Goal: Information Seeking & Learning: Learn about a topic

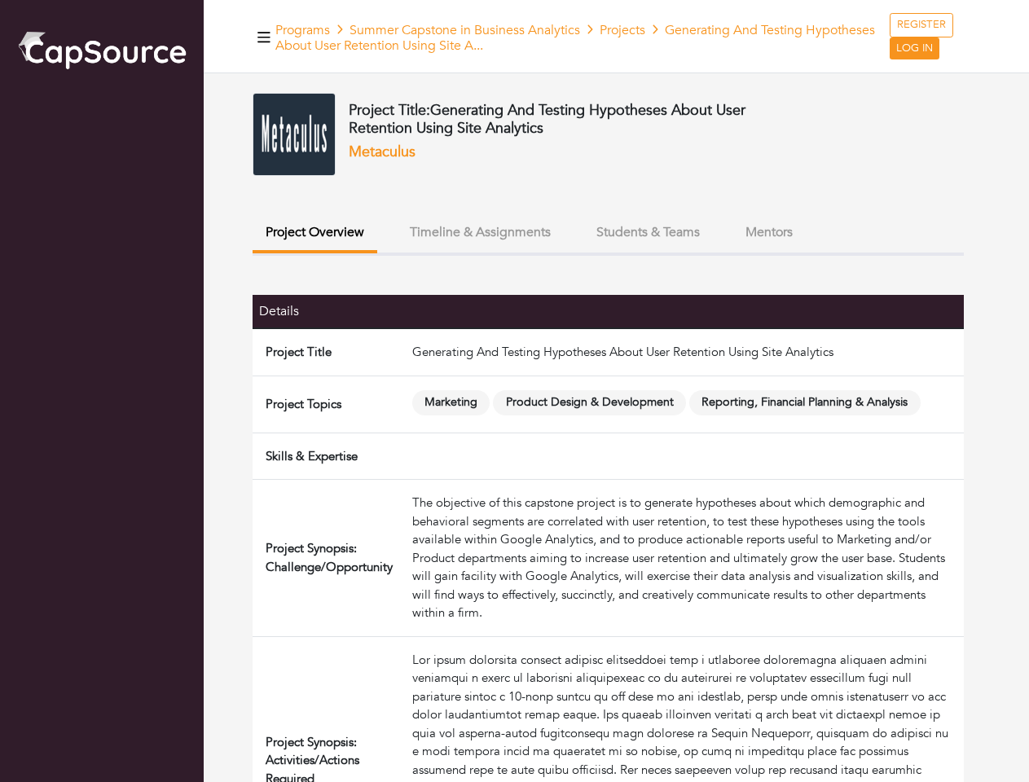
click at [514, 391] on span "Product Design & Development" at bounding box center [589, 402] width 193 height 25
click at [264, 37] on icon "button" at bounding box center [263, 37] width 13 height 11
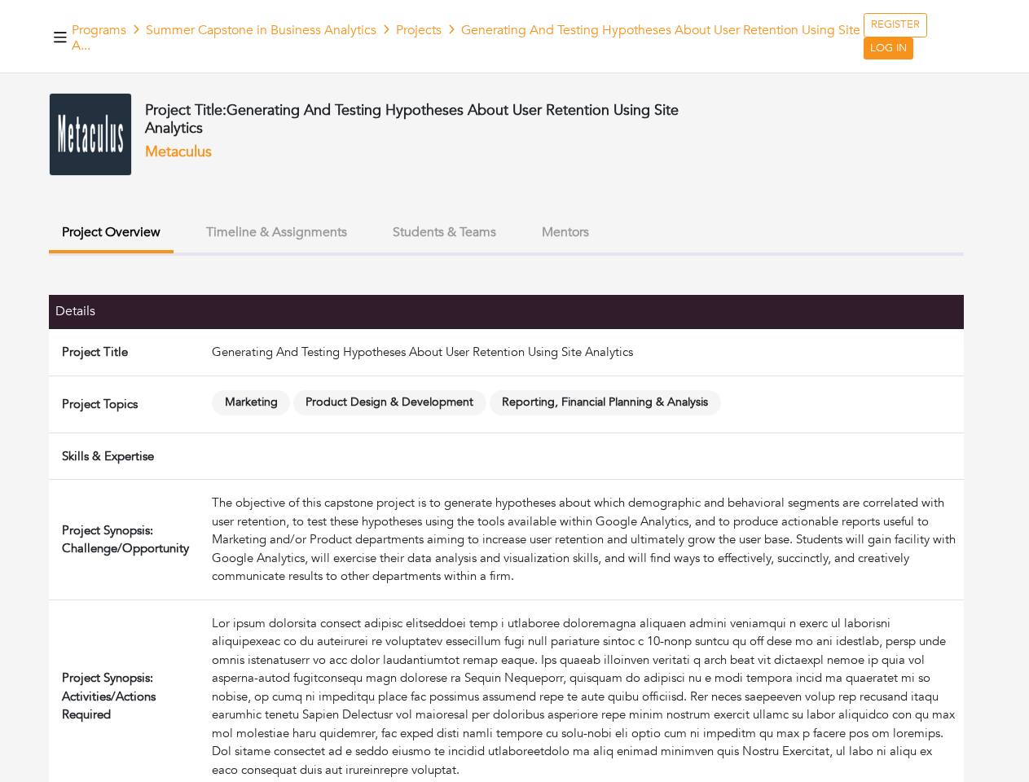
click at [315, 234] on button "Timeline & Assignments" at bounding box center [276, 232] width 167 height 35
click at [480, 232] on button "Students & Teams" at bounding box center [445, 232] width 130 height 35
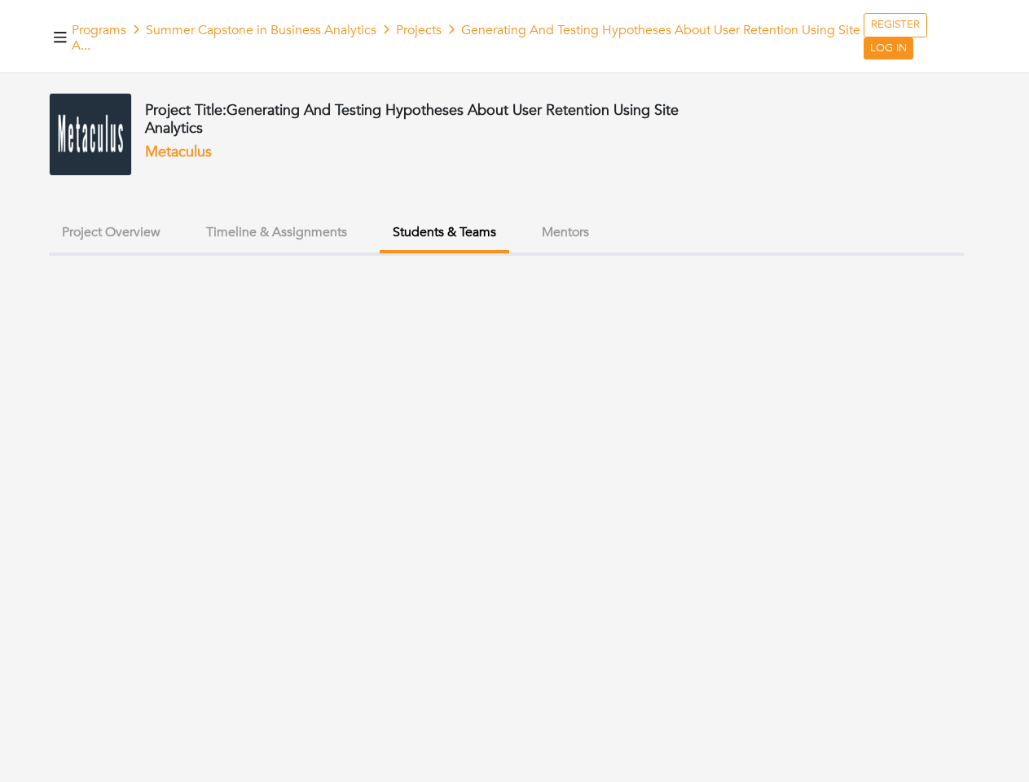
click at [648, 232] on ul "Project Overview Timeline & Assignments Students & Teams Mentors" at bounding box center [506, 235] width 915 height 41
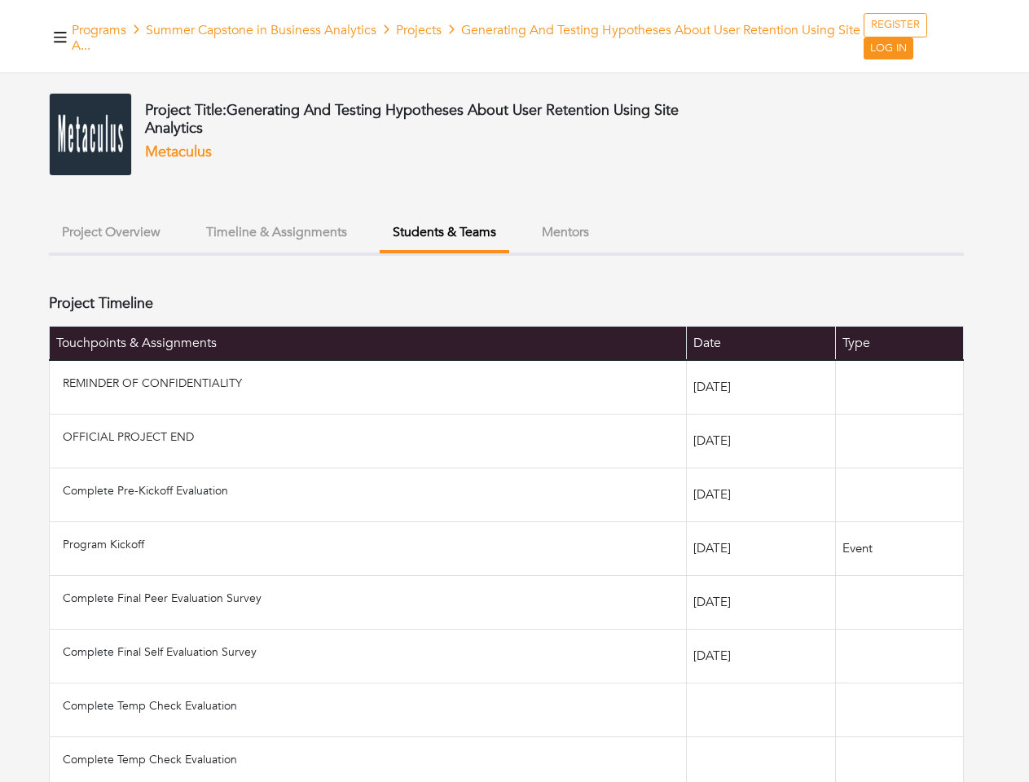
click at [769, 232] on ul "Project Overview Timeline & Assignments Students & Teams Mentors" at bounding box center [506, 235] width 915 height 41
